Goal: Task Accomplishment & Management: Manage account settings

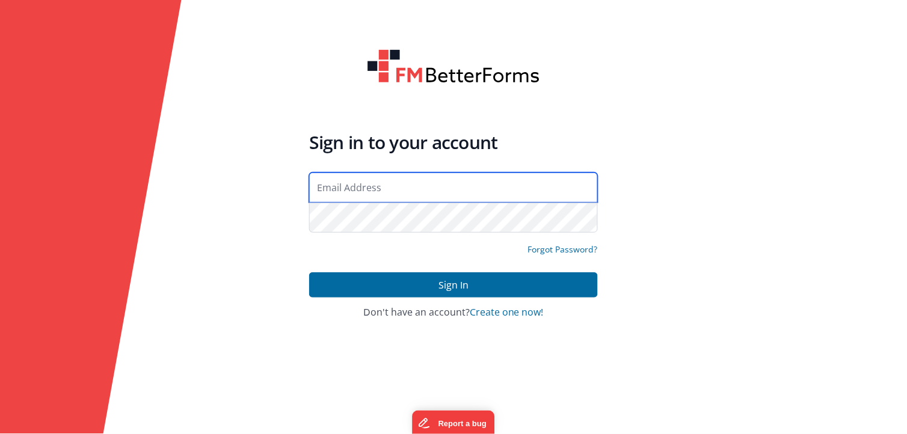
type input "[EMAIL_ADDRESS][DOMAIN_NAME]"
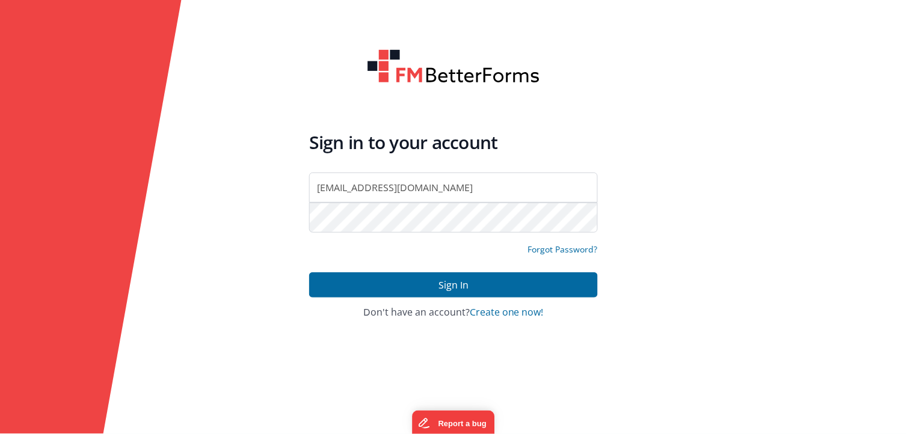
click at [260, 265] on form "Sign in to your account [EMAIL_ADDRESS][DOMAIN_NAME] Forgot Password? Sign In S…" at bounding box center [453, 217] width 907 height 434
click at [147, 280] on icon at bounding box center [91, 217] width 182 height 434
click at [303, 265] on div "Sign in to your account [EMAIL_ADDRESS][DOMAIN_NAME] Forgot Password? Sign In S…" at bounding box center [454, 217] width 308 height 356
click at [208, 330] on form "Sign in to your account [EMAIL_ADDRESS][DOMAIN_NAME] Forgot Password? Sign In S…" at bounding box center [453, 217] width 907 height 434
click at [296, 412] on form "Sign in to your account [EMAIL_ADDRESS][DOMAIN_NAME] Forgot Password? Sign In S…" at bounding box center [453, 217] width 907 height 434
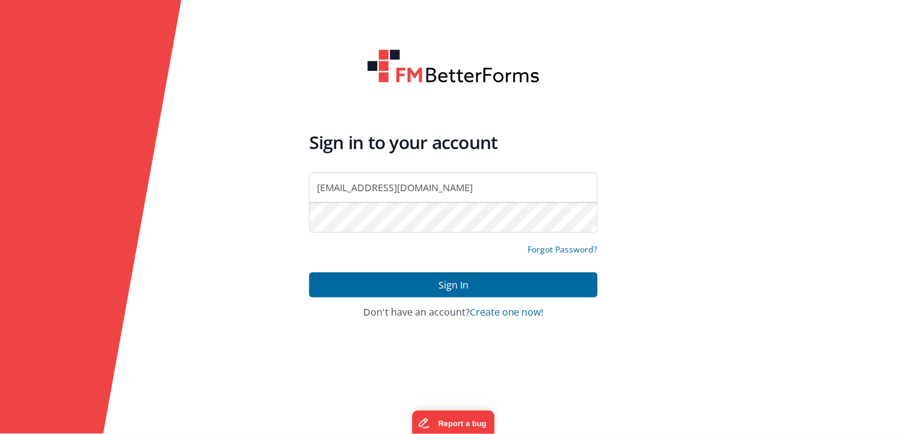
click at [217, 279] on form "Sign in to your account [EMAIL_ADDRESS][DOMAIN_NAME] Forgot Password? Sign In S…" at bounding box center [453, 217] width 907 height 434
click at [192, 344] on form "Sign in to your account [EMAIL_ADDRESS][DOMAIN_NAME] Forgot Password? Sign In S…" at bounding box center [453, 217] width 907 height 434
click at [218, 339] on form "Sign in to your account [EMAIL_ADDRESS][DOMAIN_NAME] Forgot Password? Sign In S…" at bounding box center [453, 217] width 907 height 434
click at [244, 353] on form "Sign in to your account [EMAIL_ADDRESS][DOMAIN_NAME] Forgot Password? Sign In S…" at bounding box center [453, 217] width 907 height 434
click at [226, 342] on form "Sign in to your account [EMAIL_ADDRESS][DOMAIN_NAME] Forgot Password? Sign In S…" at bounding box center [453, 217] width 907 height 434
